Goal: Information Seeking & Learning: Find specific page/section

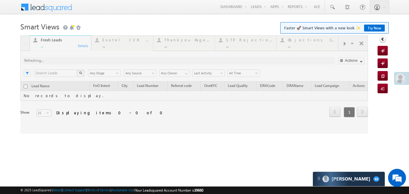
click at [400, 73] on span at bounding box center [401, 78] width 10 height 10
click at [402, 81] on div at bounding box center [404, 82] width 4 height 4
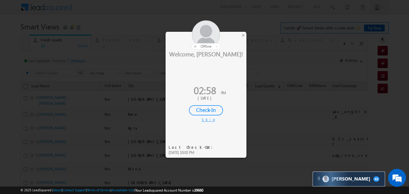
click at [213, 107] on div "Check-In" at bounding box center [206, 110] width 34 height 10
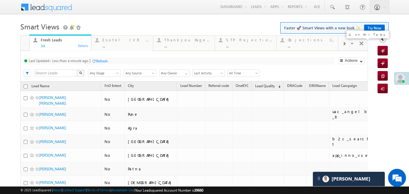
click at [350, 45] on span at bounding box center [353, 44] width 6 height 13
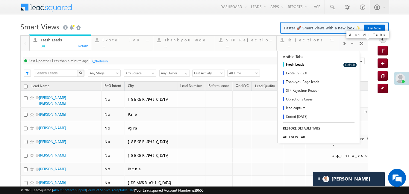
click at [350, 45] on span at bounding box center [353, 44] width 6 height 13
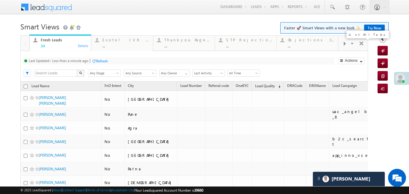
click at [350, 45] on span at bounding box center [353, 44] width 6 height 13
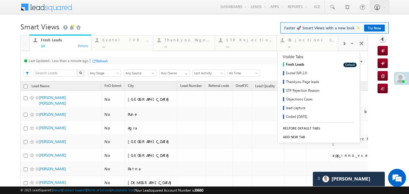
click at [349, 46] on div at bounding box center [343, 43] width 11 height 13
click at [349, 43] on div at bounding box center [343, 43] width 11 height 13
click at [305, 48] on link "Coded Today ... Details" at bounding box center [307, 42] width 62 height 16
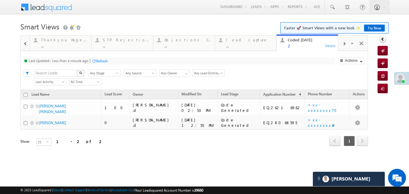
click at [22, 44] on div at bounding box center [26, 43] width 8 height 13
click at [22, 44] on div at bounding box center [25, 43] width 9 height 14
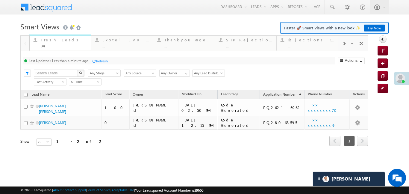
click at [71, 42] on div "Fresh Leads" at bounding box center [64, 39] width 47 height 5
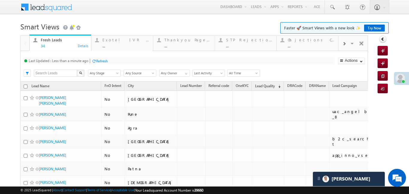
click at [71, 42] on div "Fresh Leads" at bounding box center [64, 39] width 47 height 5
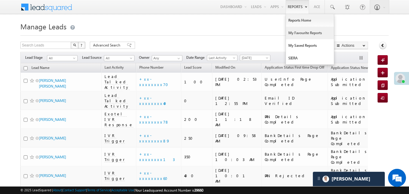
click at [301, 32] on link "My Favourite Reports" at bounding box center [310, 33] width 48 height 13
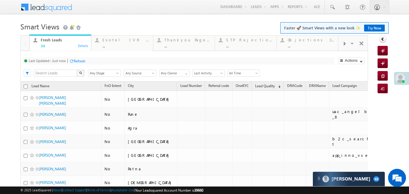
click at [343, 43] on span at bounding box center [344, 43] width 4 height 5
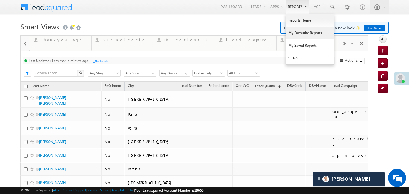
click at [302, 32] on link "My Favourite Reports" at bounding box center [310, 33] width 48 height 13
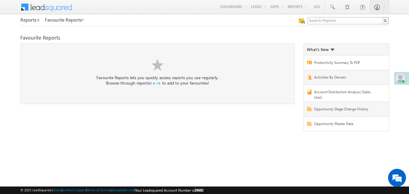
drag, startPoint x: 366, startPoint y: 25, endPoint x: 364, endPoint y: 17, distance: 8.4
click at [365, 23] on div at bounding box center [330, 21] width 116 height 8
click at [364, 17] on input "text" at bounding box center [348, 20] width 81 height 7
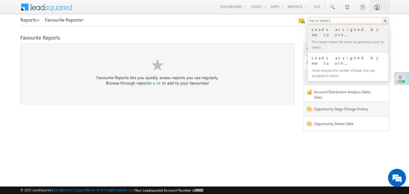
type input "me to others"
click at [337, 38] on div "This report shows the leads assigned by a user to others" at bounding box center [351, 44] width 80 height 13
click at [337, 33] on div "Reports > Favourite Reports Leads assigned by me to oth... This report shows th…" at bounding box center [204, 77] width 368 height 120
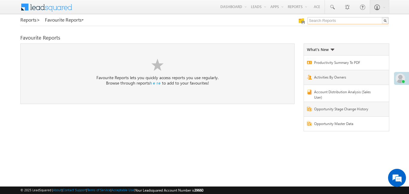
click at [326, 18] on input "text" at bounding box center [348, 20] width 81 height 7
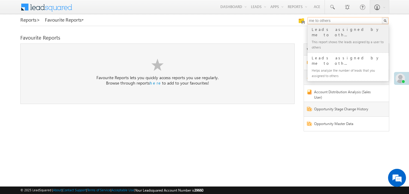
type input "me to others"
click at [350, 38] on div "This report shows the leads assigned by a user to others" at bounding box center [351, 44] width 80 height 13
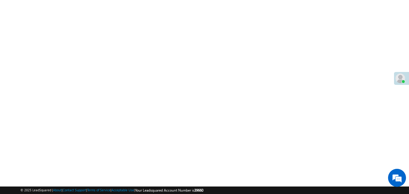
scroll to position [102, 0]
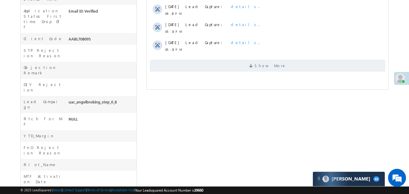
scroll to position [253, 0]
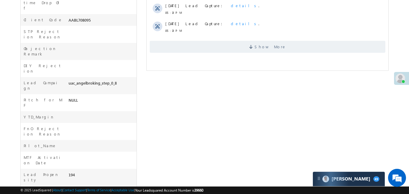
click at [7, 25] on body "Menu [PERSON_NAME] .d Aakan sha.D @ange lbrok ing.c om" at bounding box center [204, -1] width 409 height 505
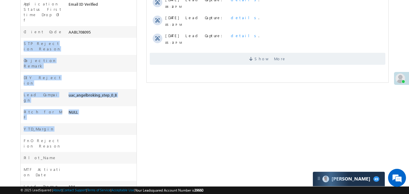
drag, startPoint x: 7, startPoint y: 25, endPoint x: 0, endPoint y: 100, distance: 75.5
click at [0, 100] on body "Menu [PERSON_NAME] .d Aakan sha.D @ange lbrok ing.c om" at bounding box center [204, 11] width 409 height 505
